Goal: Information Seeking & Learning: Learn about a topic

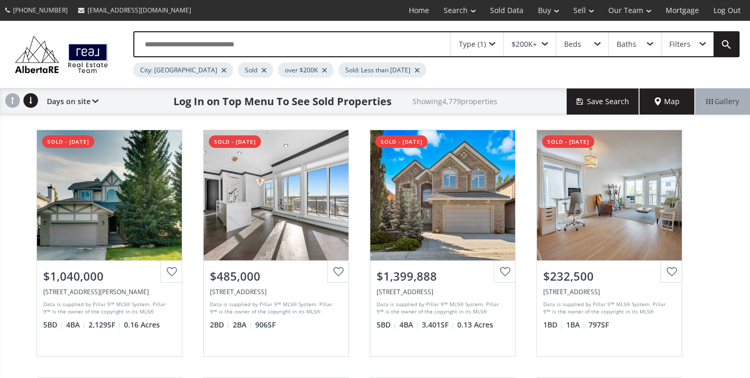
click at [221, 70] on div at bounding box center [223, 70] width 5 height 4
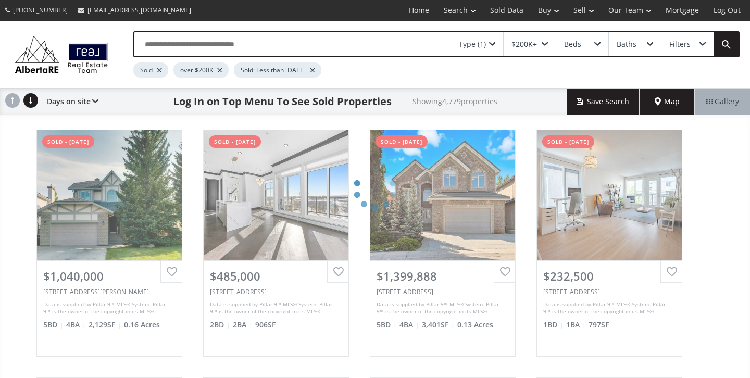
click at [185, 47] on input "text" at bounding box center [292, 44] width 316 height 24
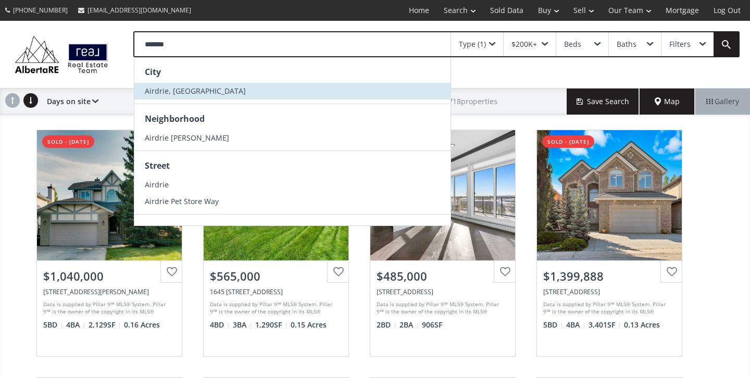
type input "*******"
click at [166, 88] on span "Airdrie, [GEOGRAPHIC_DATA]" at bounding box center [195, 91] width 101 height 10
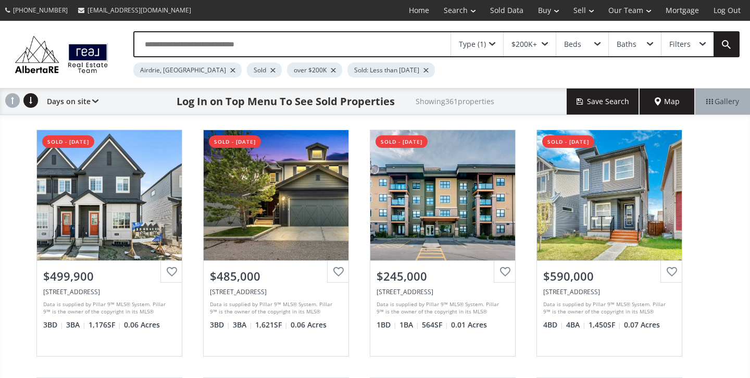
click at [221, 41] on input "text" at bounding box center [292, 44] width 316 height 24
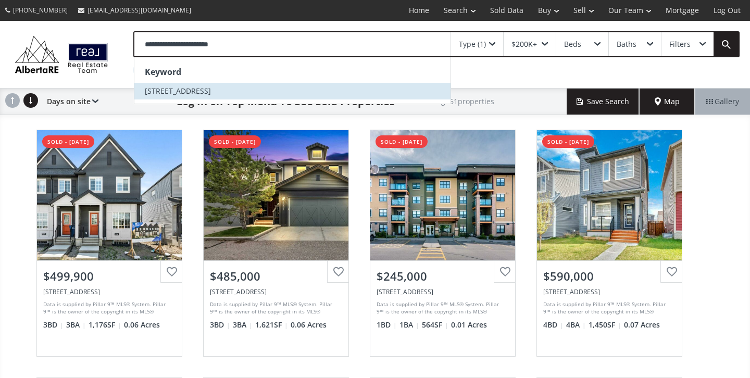
type input "**********"
click at [190, 93] on span "[STREET_ADDRESS]" at bounding box center [178, 91] width 66 height 10
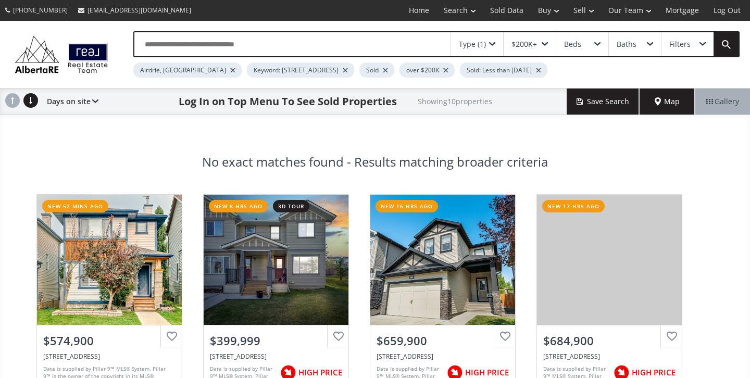
click at [343, 69] on div at bounding box center [345, 70] width 5 height 4
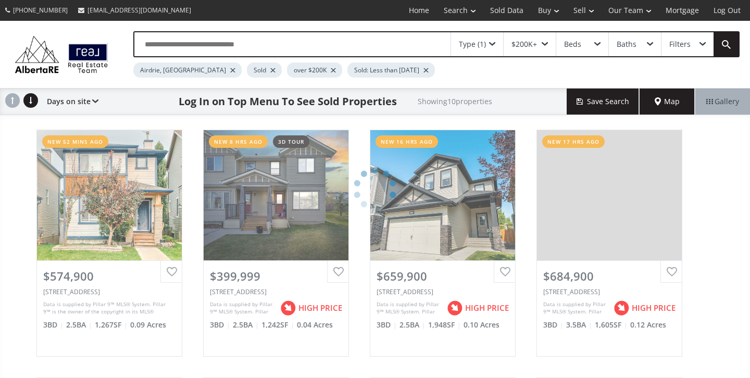
click at [242, 42] on input "text" at bounding box center [292, 44] width 316 height 24
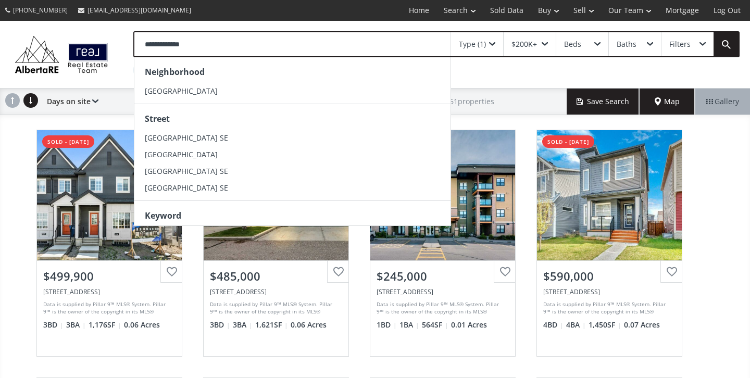
click at [242, 42] on input "**********" at bounding box center [292, 44] width 316 height 24
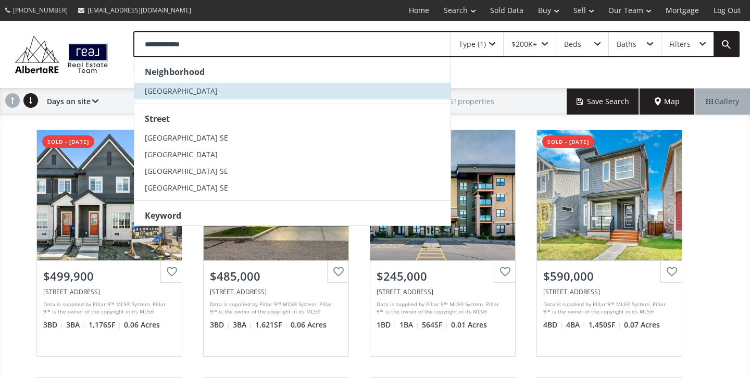
type input "**********"
click at [182, 84] on li "[GEOGRAPHIC_DATA]" at bounding box center [292, 91] width 316 height 17
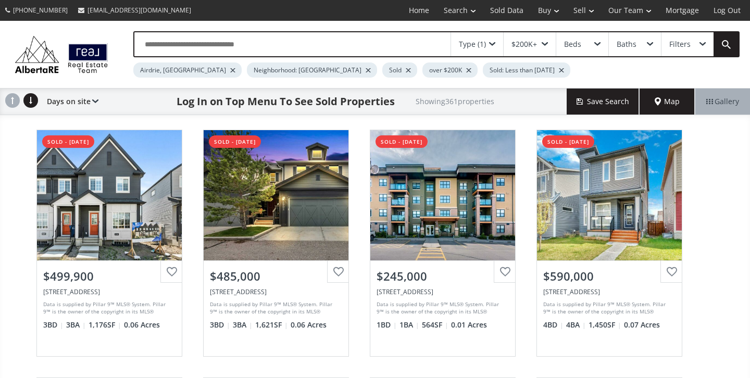
click at [230, 70] on div at bounding box center [232, 70] width 5 height 4
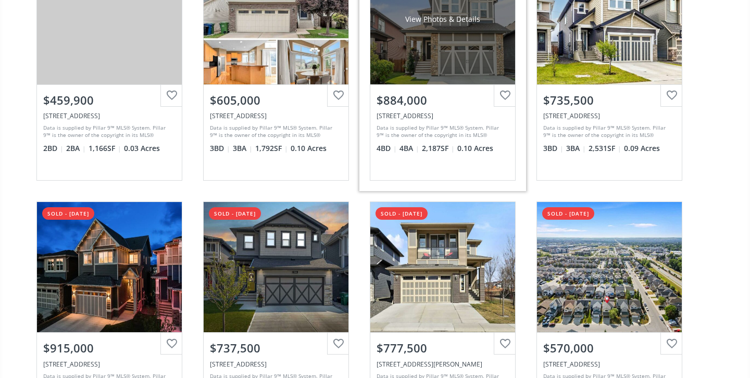
scroll to position [646, 0]
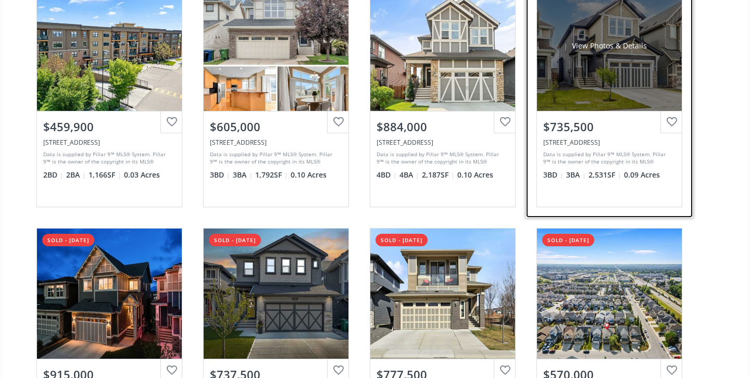
click at [611, 126] on div "$735,500" at bounding box center [609, 127] width 132 height 16
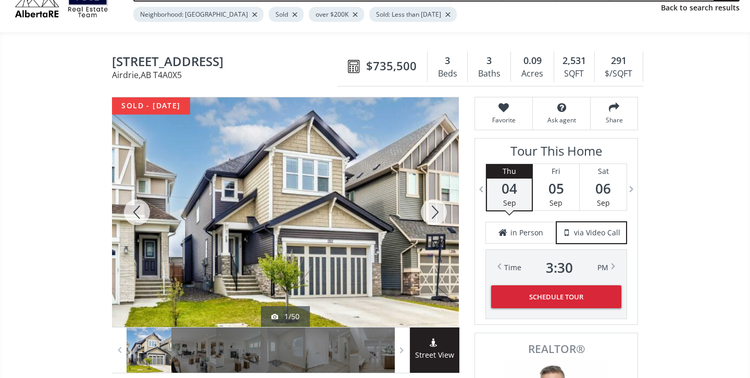
scroll to position [57, 0]
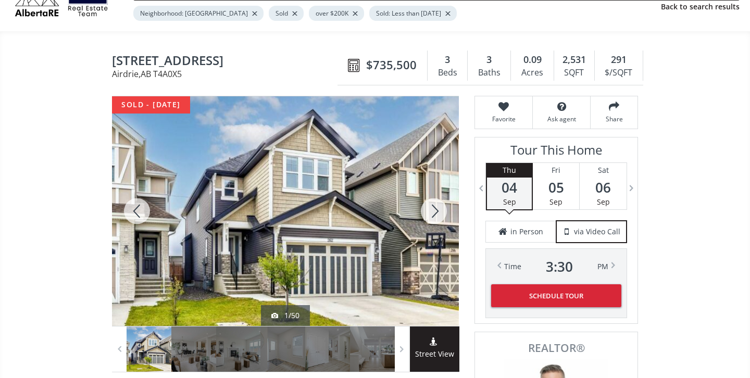
click at [438, 216] on div at bounding box center [434, 211] width 50 height 230
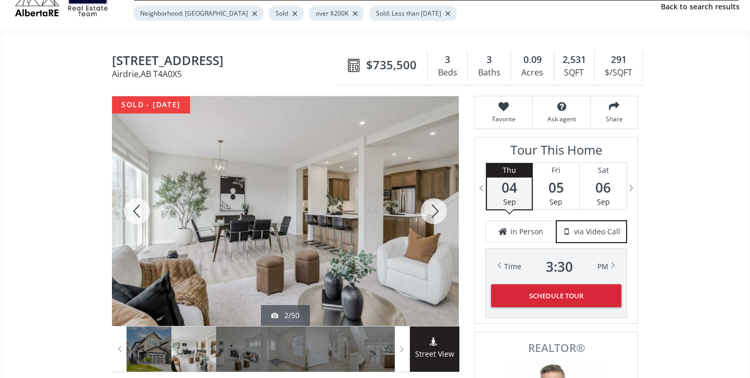
click at [438, 216] on div at bounding box center [434, 211] width 50 height 230
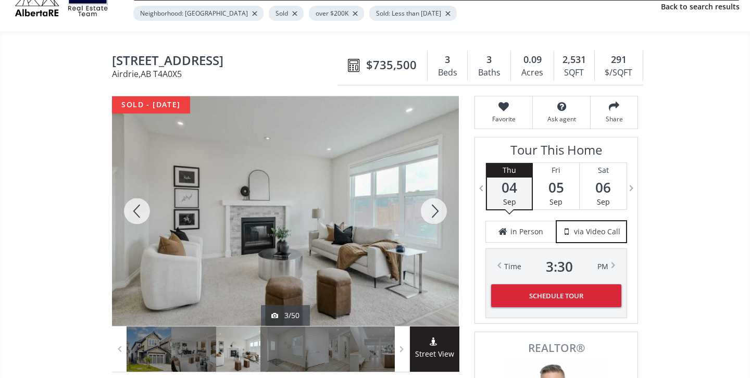
click at [438, 216] on div at bounding box center [434, 211] width 50 height 230
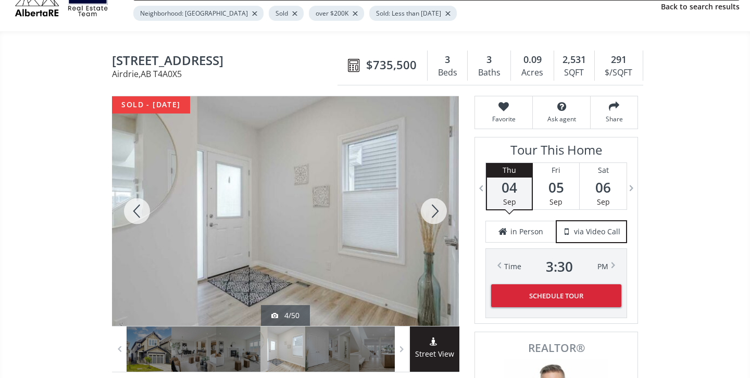
click at [438, 216] on div at bounding box center [434, 211] width 50 height 230
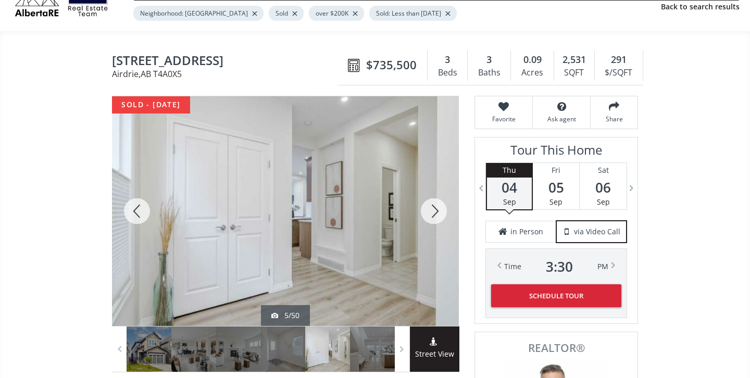
click at [438, 216] on div at bounding box center [434, 211] width 50 height 230
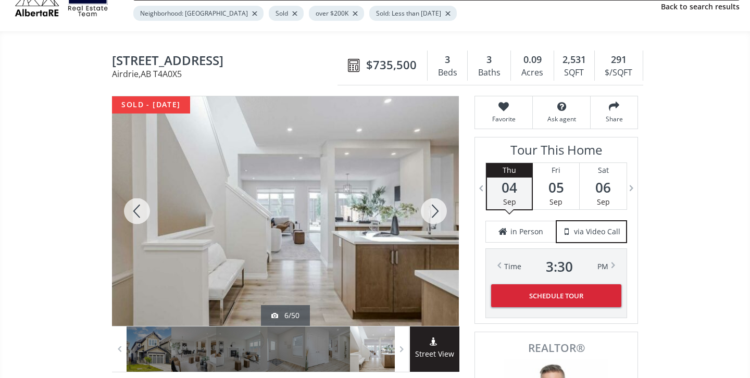
click at [438, 216] on div at bounding box center [434, 211] width 50 height 230
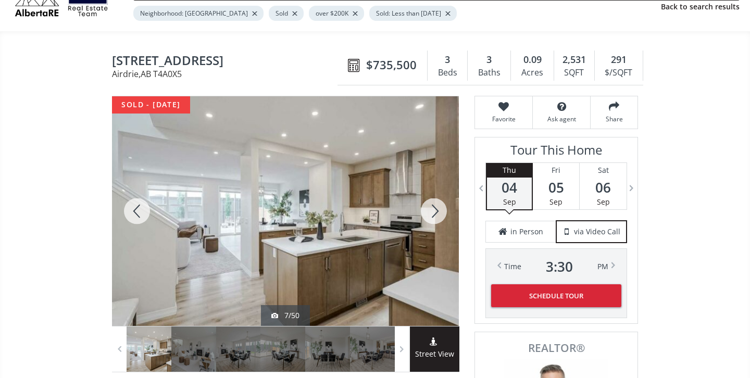
click at [438, 216] on div at bounding box center [434, 211] width 50 height 230
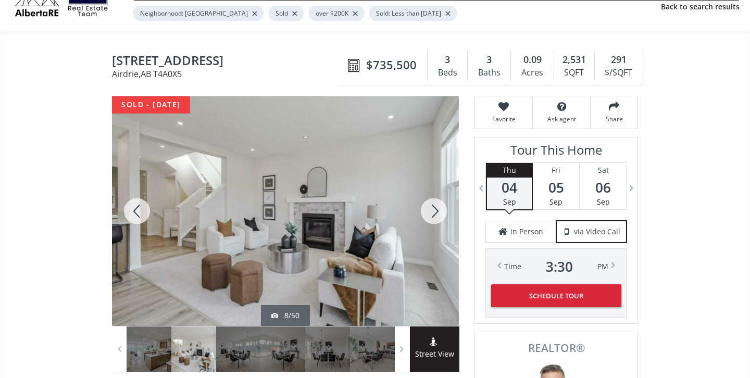
click at [438, 216] on div at bounding box center [434, 211] width 50 height 230
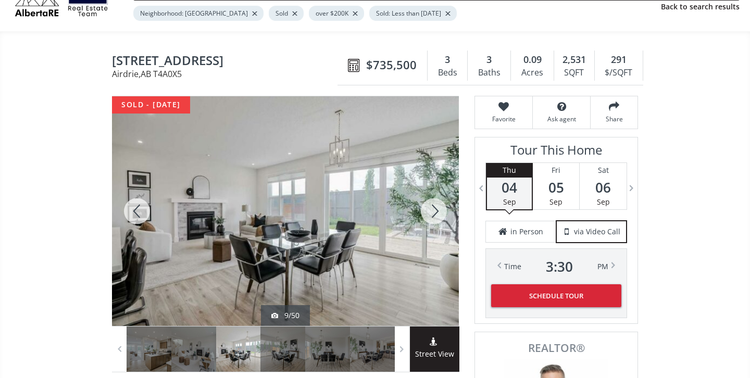
click at [438, 216] on div at bounding box center [434, 211] width 50 height 230
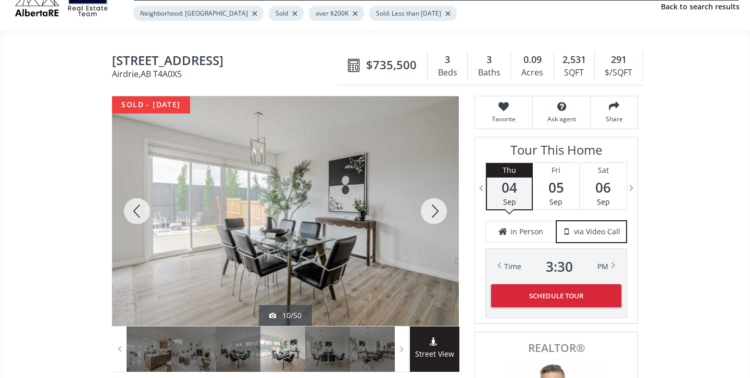
click at [438, 216] on div at bounding box center [434, 211] width 50 height 230
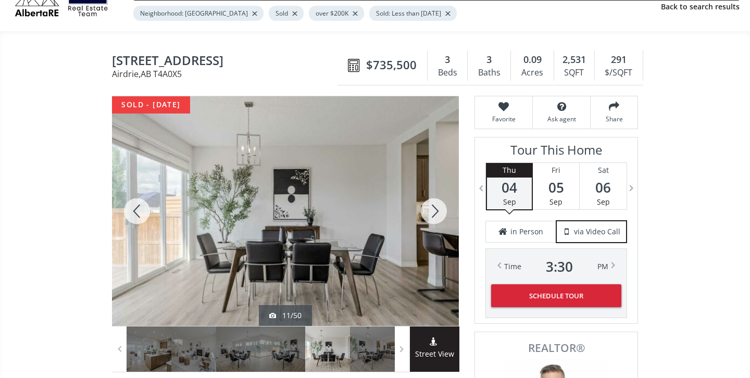
click at [438, 216] on div at bounding box center [434, 211] width 50 height 230
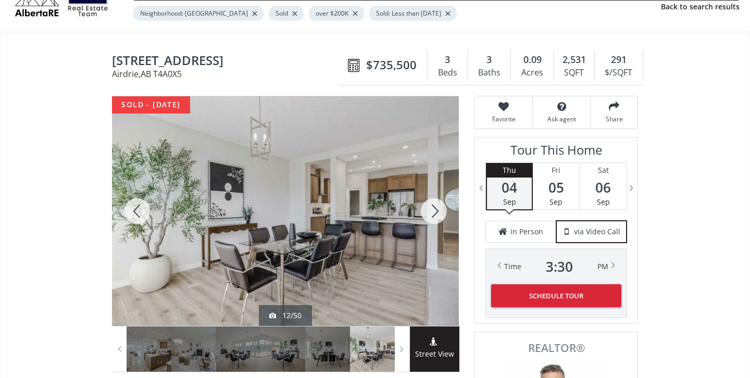
click at [438, 216] on div at bounding box center [434, 211] width 50 height 230
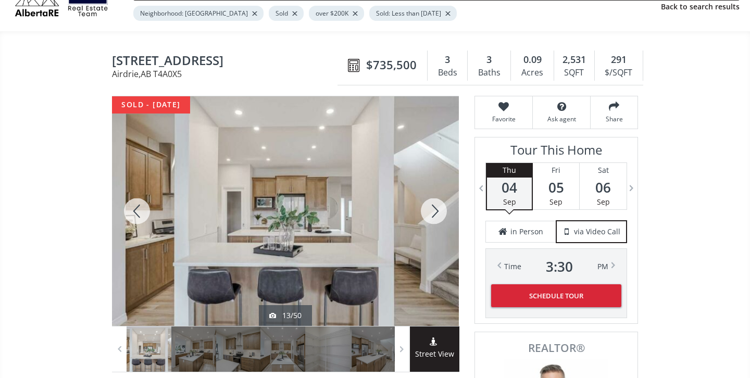
click at [438, 216] on div at bounding box center [434, 211] width 50 height 230
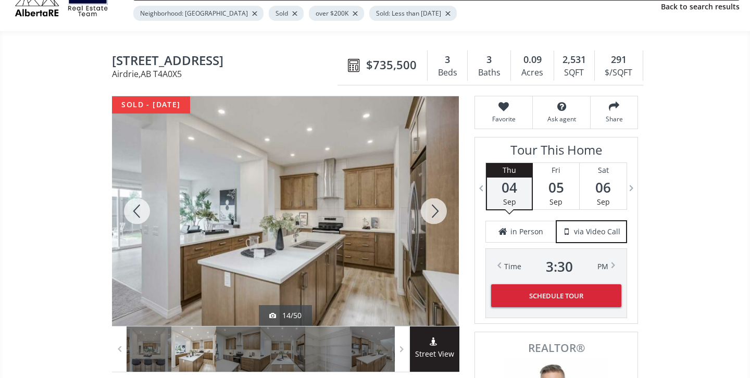
click at [438, 216] on div at bounding box center [434, 211] width 50 height 230
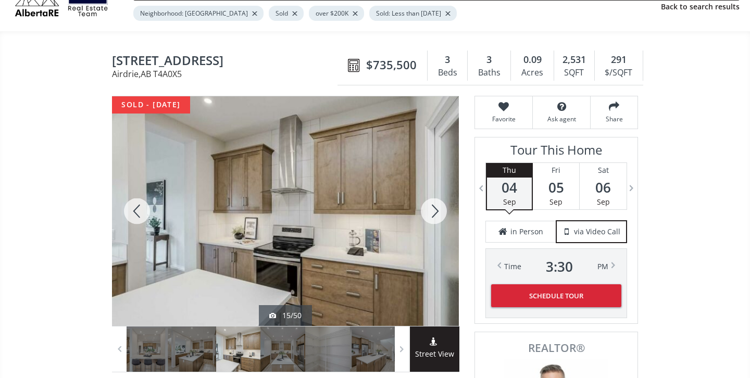
click at [438, 216] on div at bounding box center [434, 211] width 50 height 230
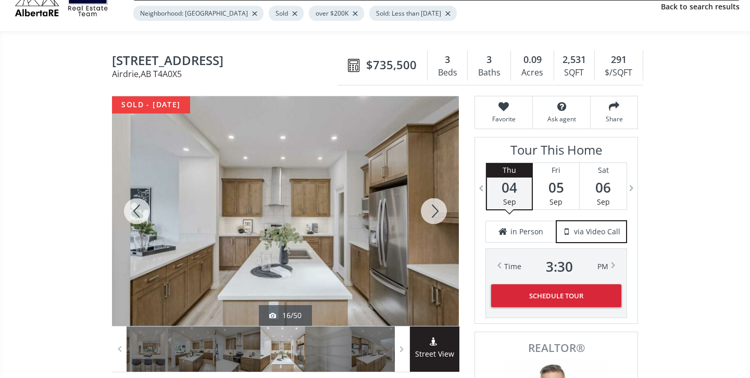
click at [438, 216] on div at bounding box center [434, 211] width 50 height 230
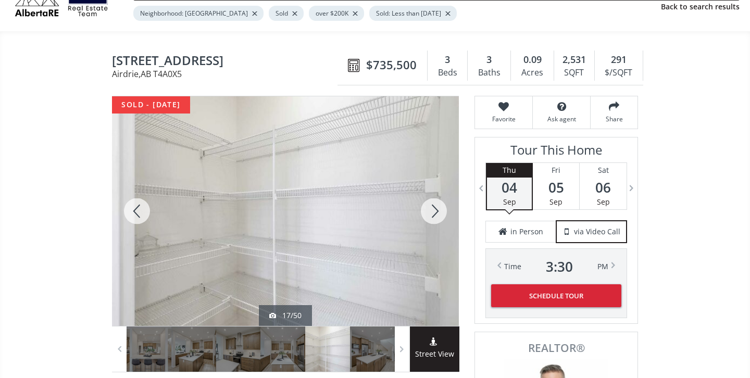
click at [438, 216] on div at bounding box center [434, 211] width 50 height 230
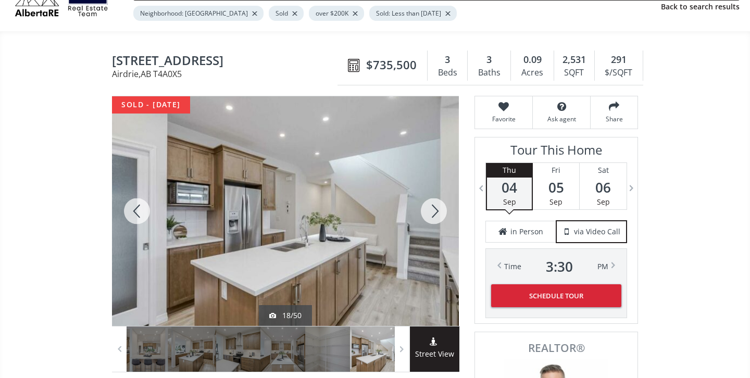
click at [438, 216] on div at bounding box center [434, 211] width 50 height 230
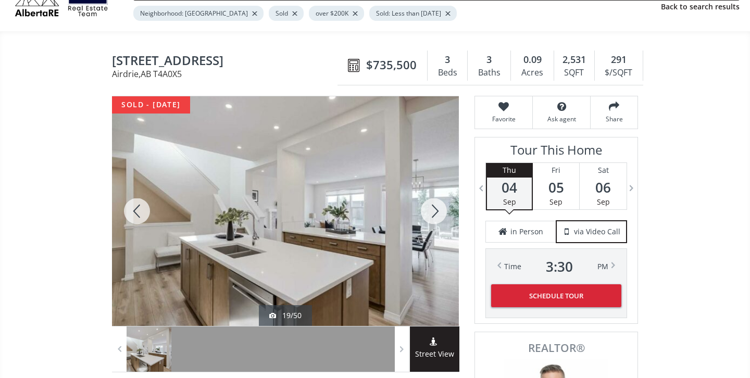
click at [438, 216] on div at bounding box center [434, 211] width 50 height 230
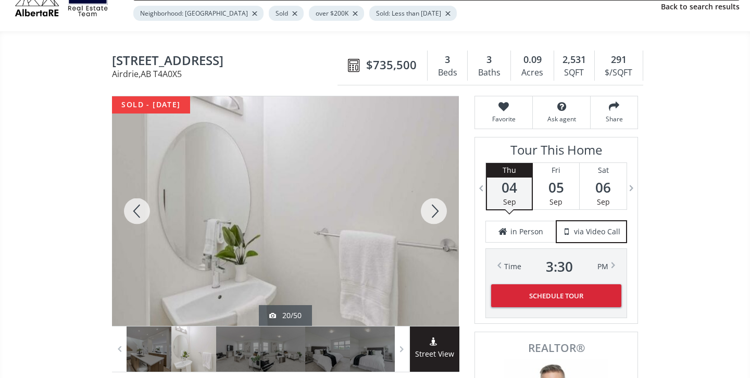
click at [438, 216] on div at bounding box center [434, 211] width 50 height 230
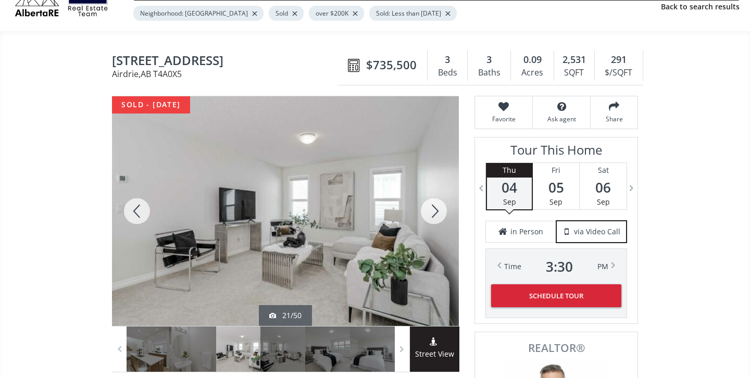
click at [438, 216] on div at bounding box center [434, 211] width 50 height 230
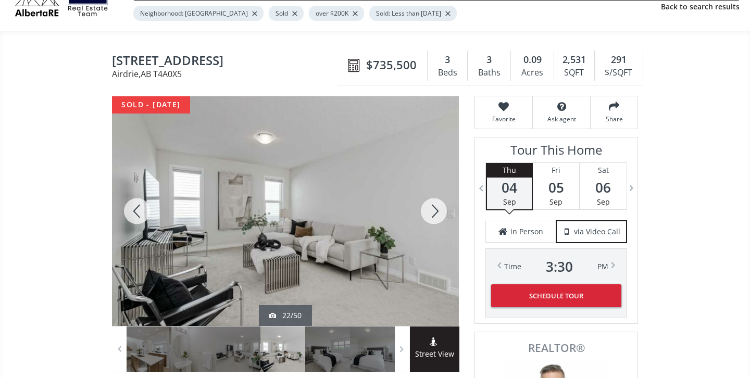
click at [438, 216] on div at bounding box center [434, 211] width 50 height 230
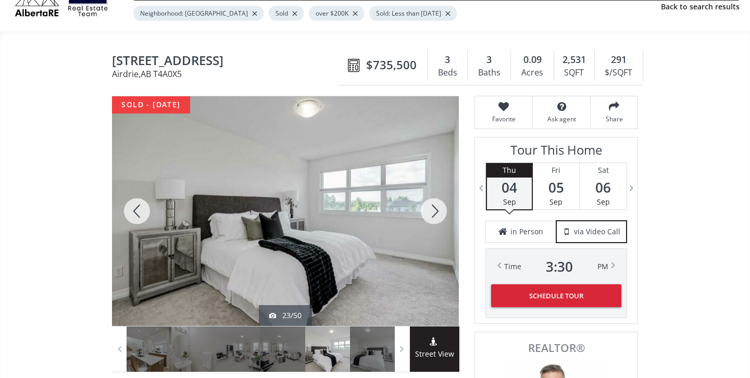
click at [438, 216] on div at bounding box center [434, 211] width 50 height 230
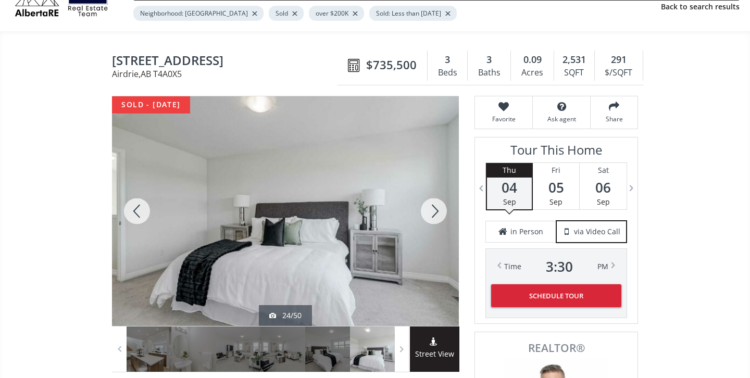
click at [438, 216] on div at bounding box center [434, 211] width 50 height 230
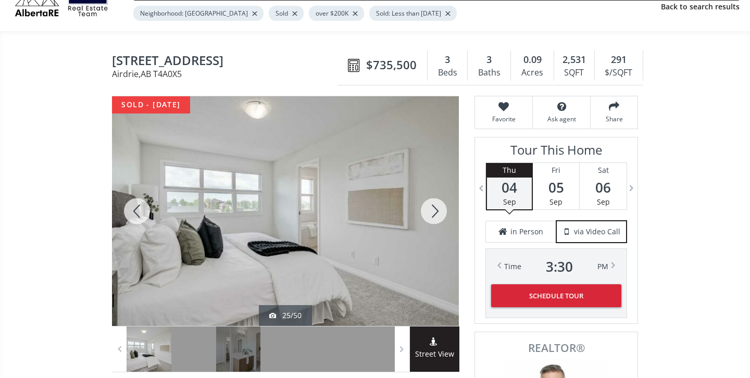
click at [438, 216] on div at bounding box center [434, 211] width 50 height 230
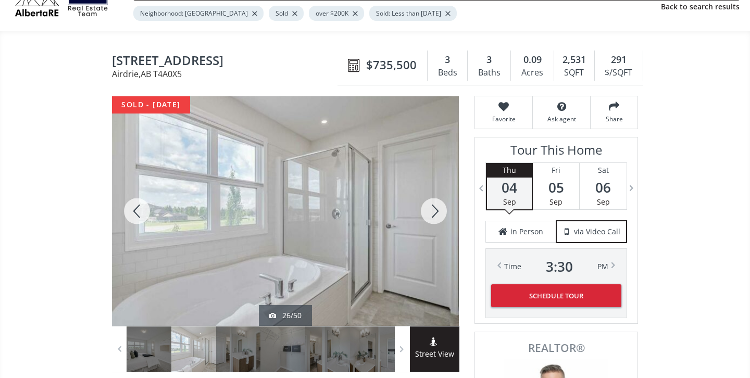
click at [438, 216] on div at bounding box center [434, 211] width 50 height 230
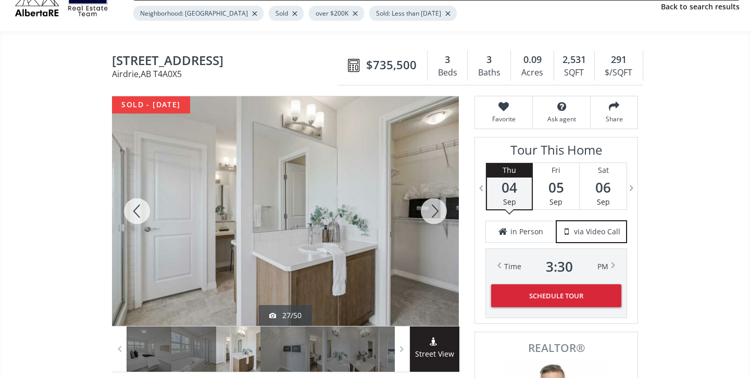
click at [438, 216] on div at bounding box center [434, 211] width 50 height 230
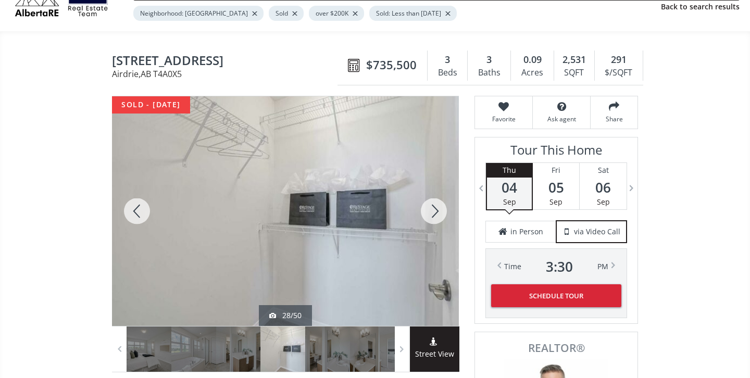
click at [438, 216] on div at bounding box center [434, 211] width 50 height 230
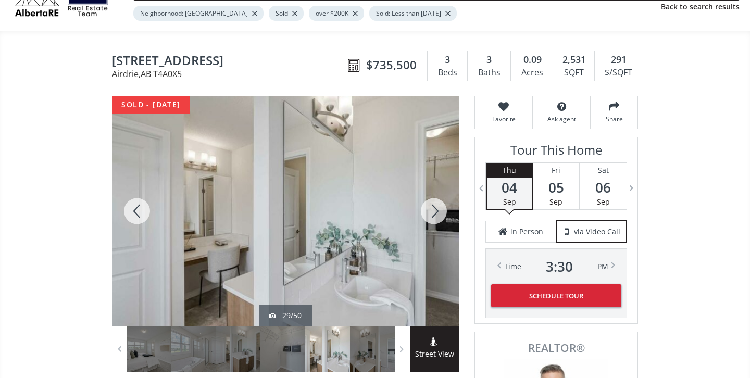
click at [438, 216] on div at bounding box center [434, 211] width 50 height 230
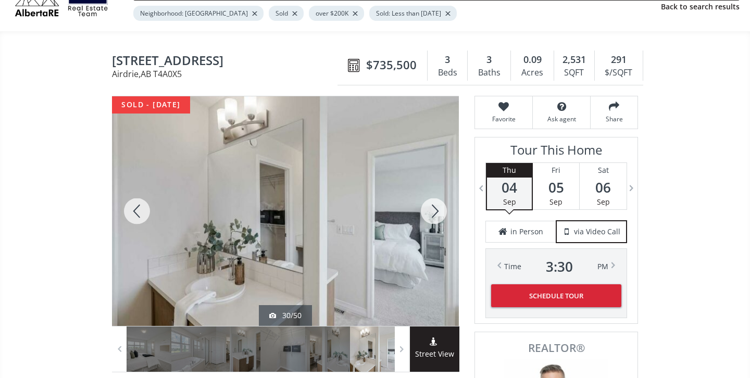
click at [438, 216] on div at bounding box center [434, 211] width 50 height 230
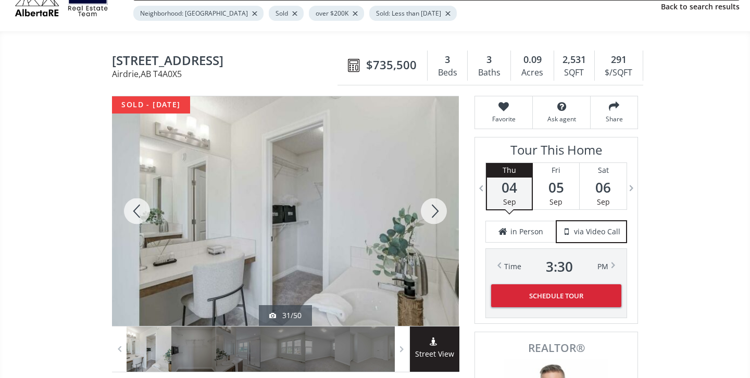
click at [438, 216] on div at bounding box center [434, 211] width 50 height 230
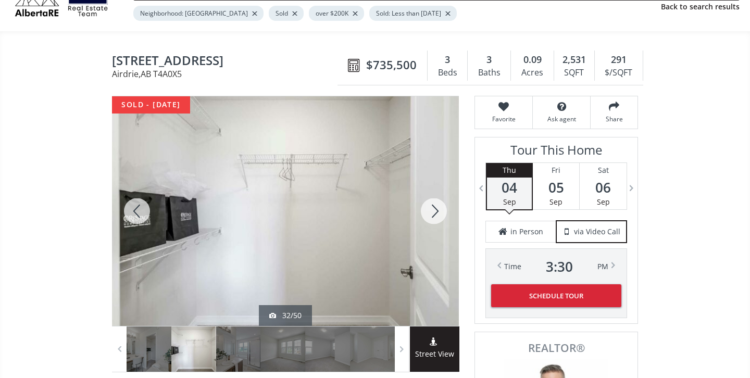
click at [438, 216] on div at bounding box center [434, 211] width 50 height 230
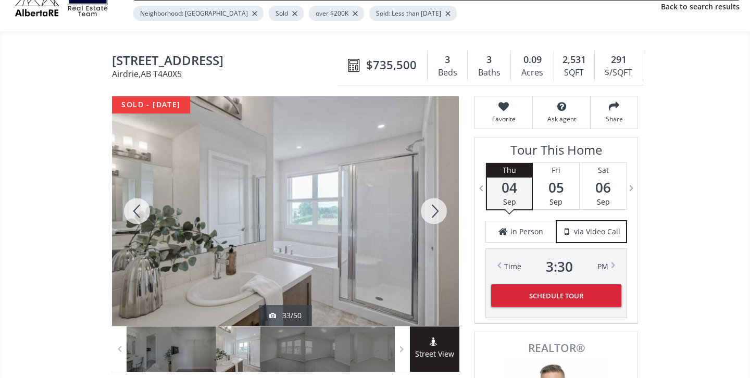
click at [438, 216] on div at bounding box center [434, 211] width 50 height 230
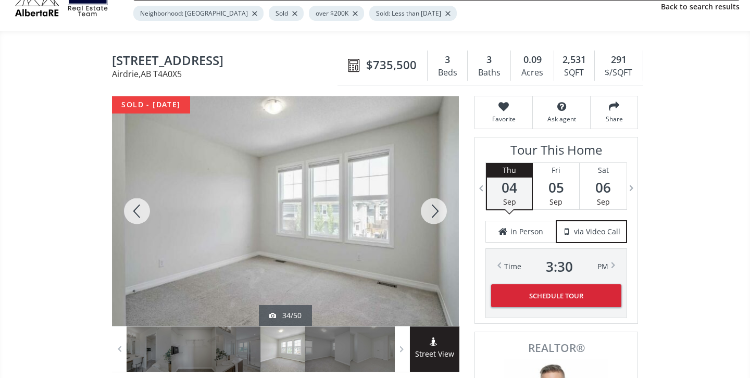
click at [438, 216] on div at bounding box center [434, 211] width 50 height 230
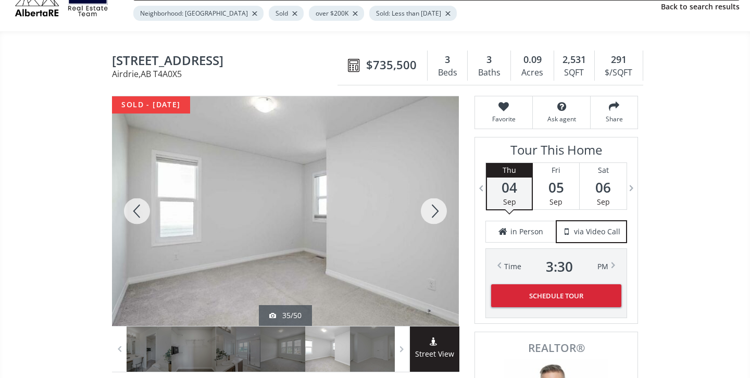
click at [438, 216] on div at bounding box center [434, 211] width 50 height 230
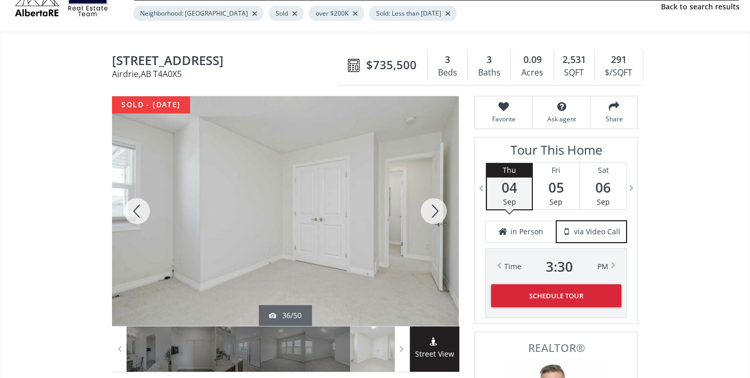
click at [438, 216] on div at bounding box center [434, 211] width 50 height 230
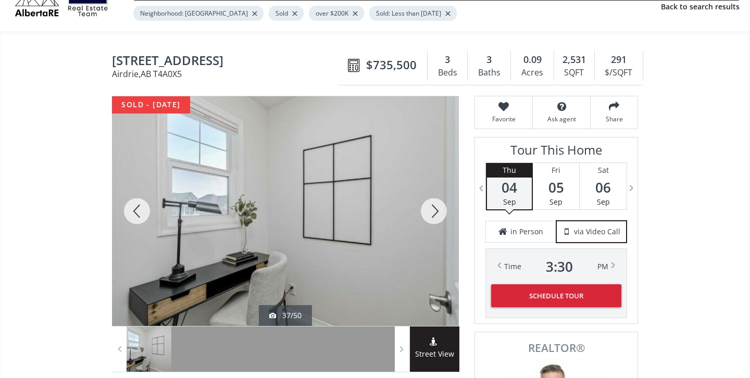
click at [438, 216] on div at bounding box center [434, 211] width 50 height 230
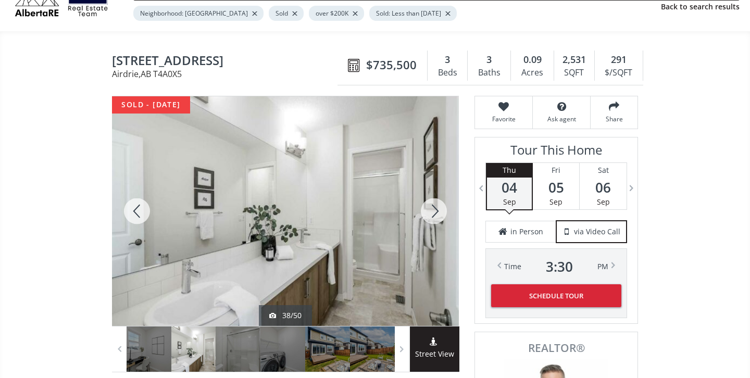
click at [438, 216] on div at bounding box center [434, 211] width 50 height 230
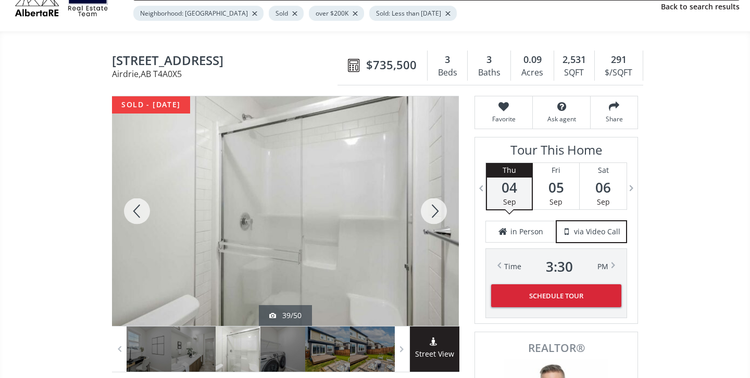
click at [438, 216] on div at bounding box center [434, 211] width 50 height 230
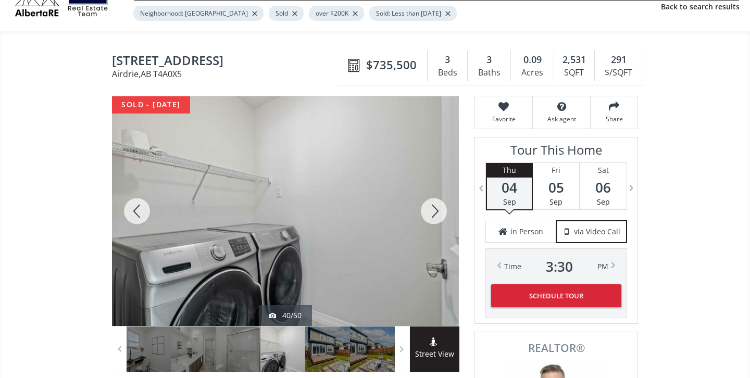
click at [438, 216] on div at bounding box center [434, 211] width 50 height 230
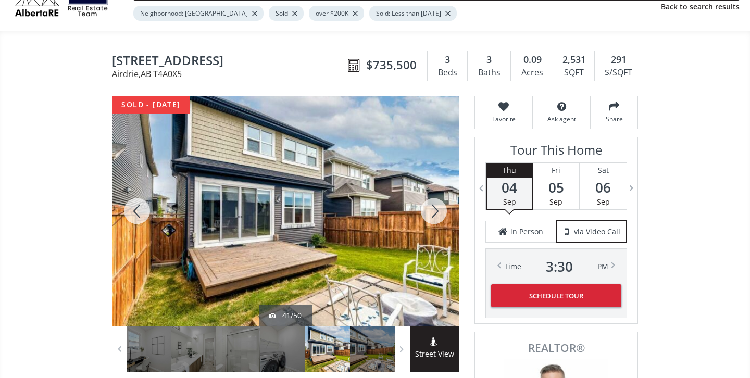
click at [438, 216] on div at bounding box center [434, 211] width 50 height 230
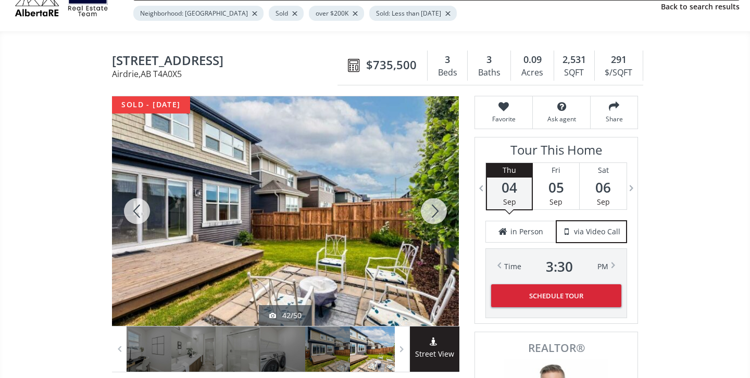
click at [438, 216] on div at bounding box center [434, 211] width 50 height 230
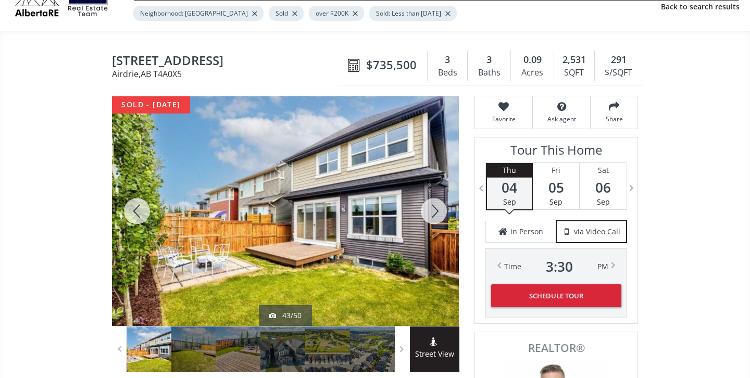
click at [438, 216] on div at bounding box center [434, 211] width 50 height 230
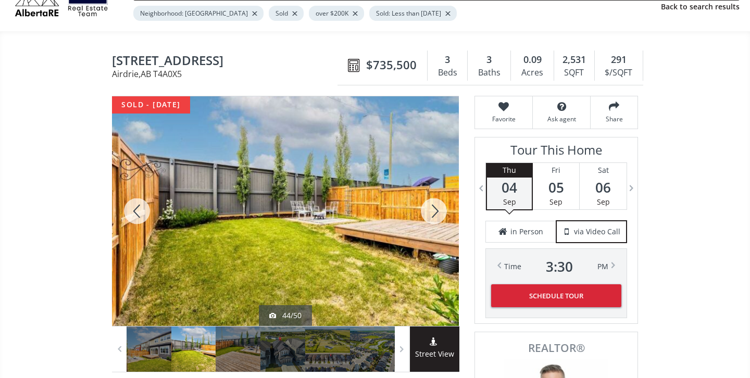
click at [438, 216] on div at bounding box center [434, 211] width 50 height 230
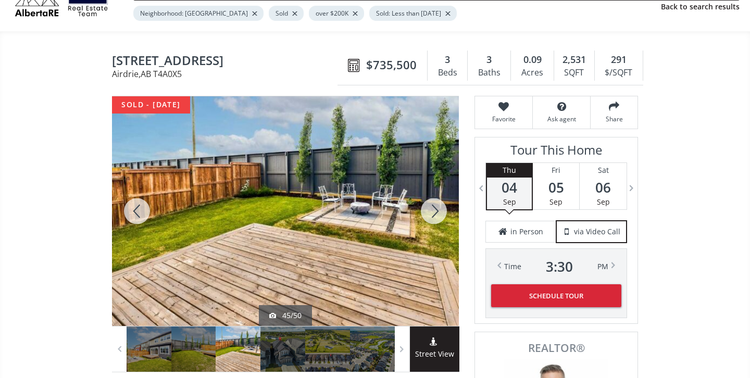
click at [438, 216] on div at bounding box center [434, 211] width 50 height 230
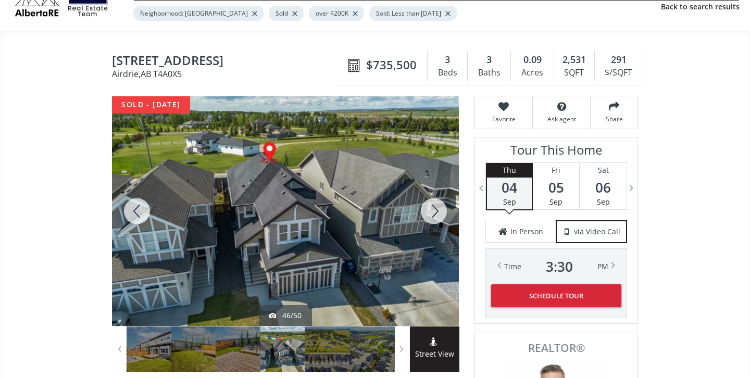
click at [438, 216] on div at bounding box center [434, 211] width 50 height 230
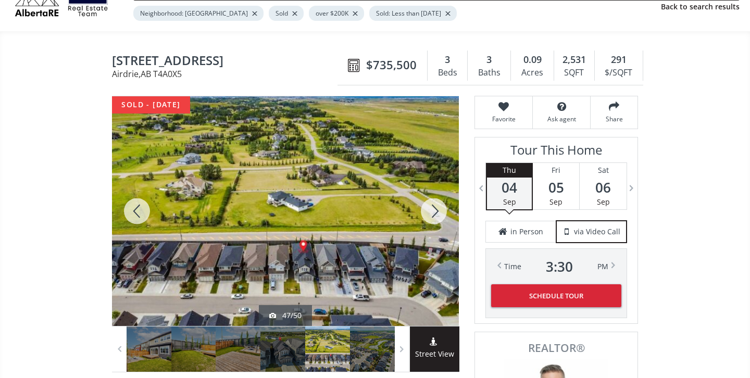
click at [438, 216] on div at bounding box center [434, 211] width 50 height 230
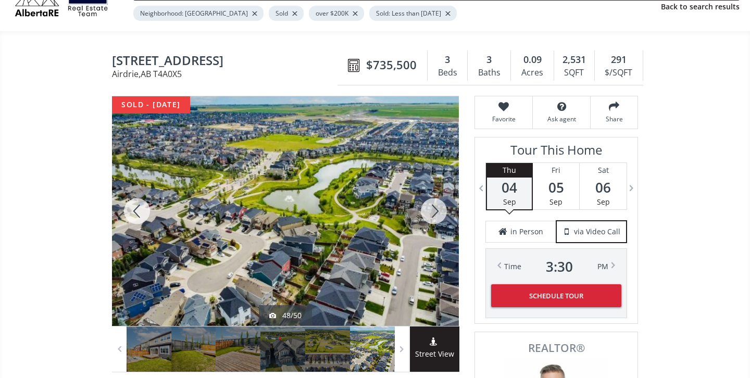
click at [438, 216] on div at bounding box center [434, 211] width 50 height 230
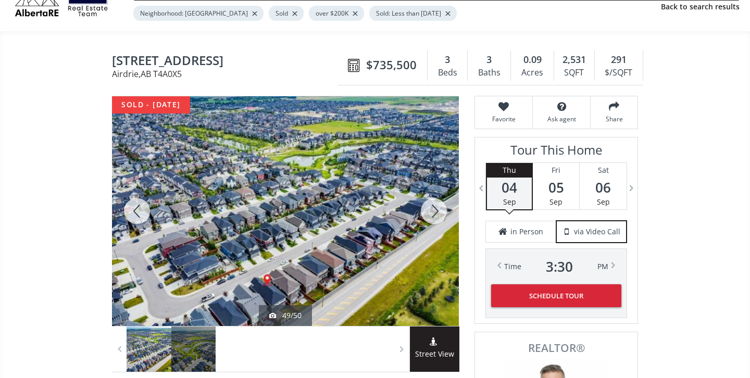
click at [438, 216] on div at bounding box center [434, 211] width 50 height 230
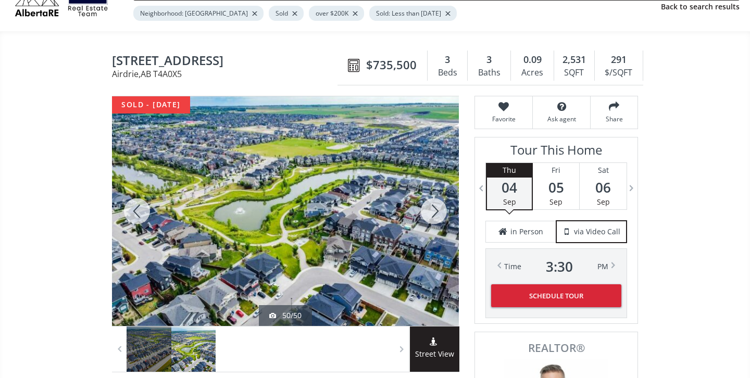
click at [438, 216] on div at bounding box center [434, 211] width 50 height 230
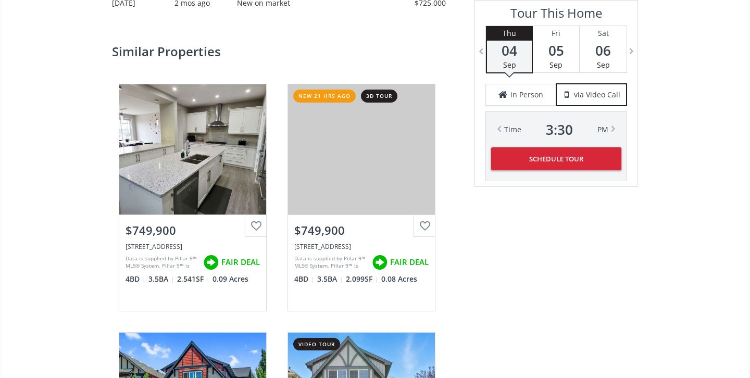
scroll to position [1670, 0]
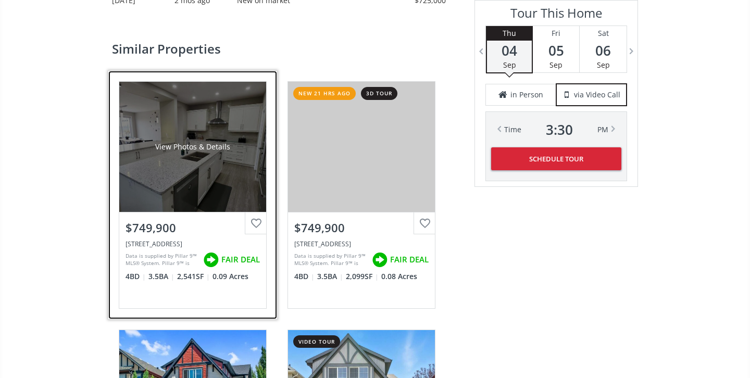
click at [192, 220] on div "$749,900" at bounding box center [193, 228] width 134 height 16
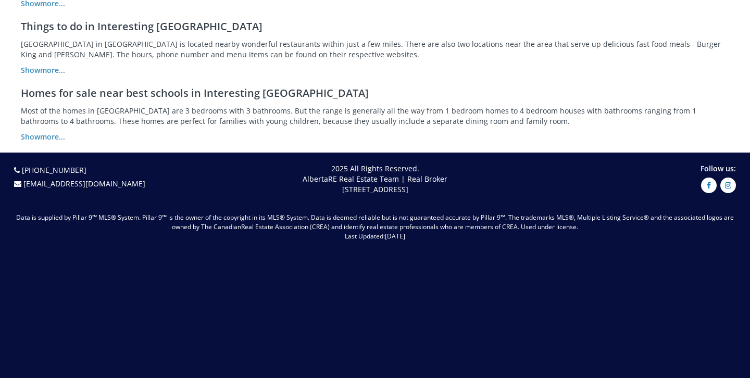
scroll to position [2065, 0]
